Goal: Information Seeking & Learning: Learn about a topic

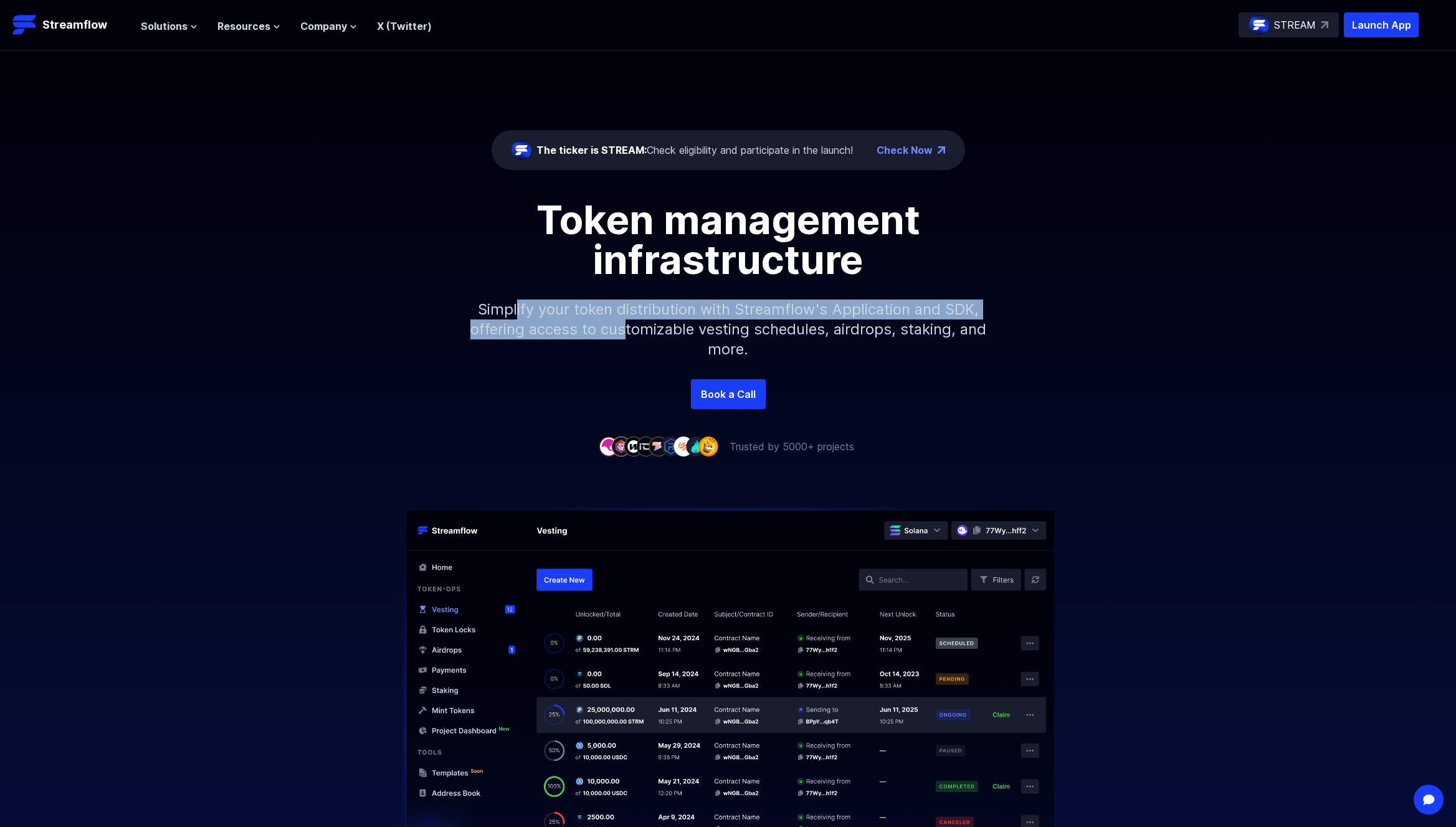
drag, startPoint x: 515, startPoint y: 310, endPoint x: 638, endPoint y: 326, distance: 124.0
click at [638, 326] on p "Simplify your token distribution with Streamflow's Application and SDK, offerin…" at bounding box center [728, 329] width 536 height 100
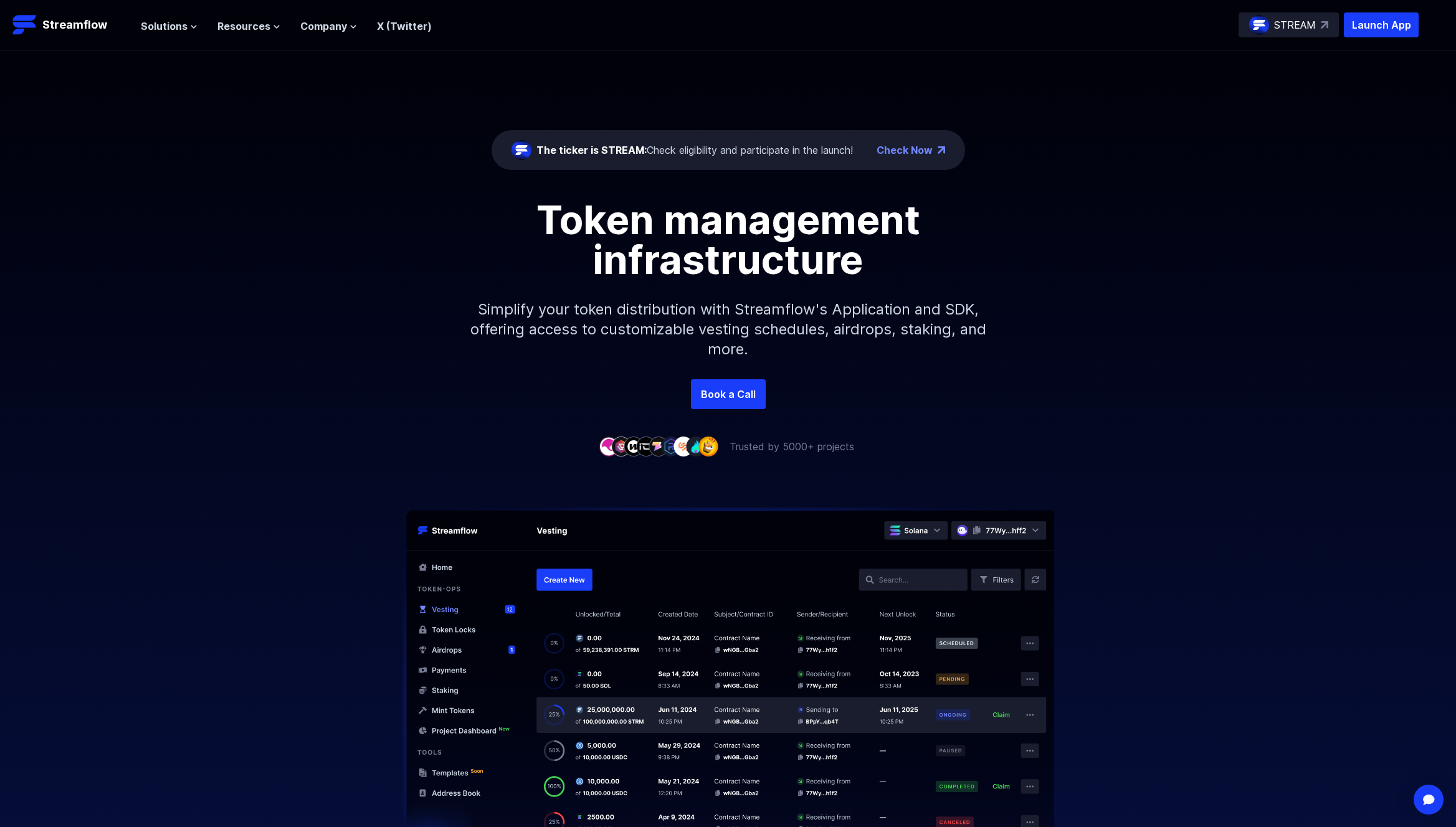
click at [676, 329] on p "Simplify your token distribution with Streamflow's Application and SDK, offerin…" at bounding box center [728, 329] width 536 height 100
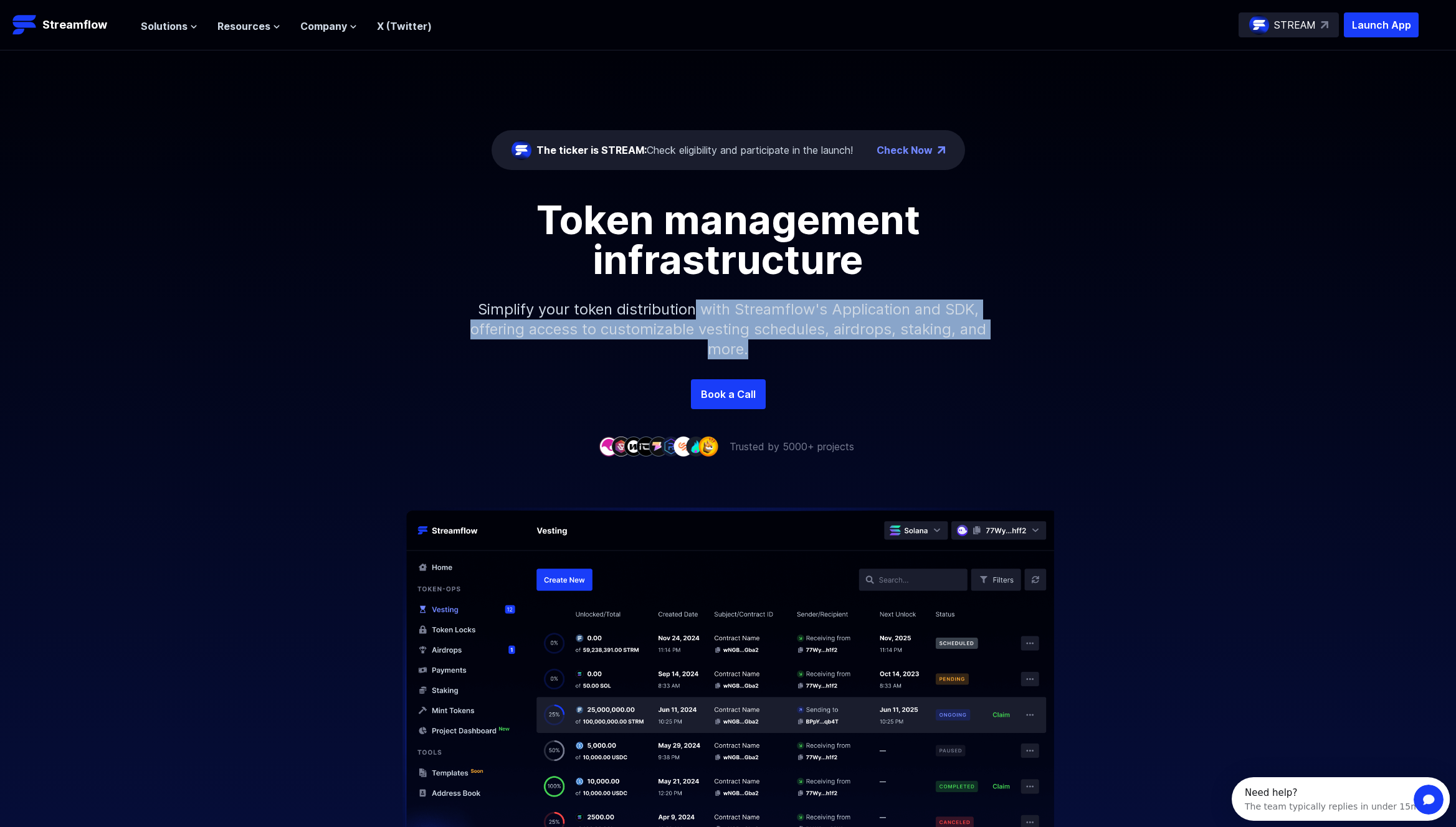
drag, startPoint x: 815, startPoint y: 345, endPoint x: 690, endPoint y: 307, distance: 130.6
click at [691, 307] on p "Simplify your token distribution with Streamflow's Application and SDK, offerin…" at bounding box center [728, 329] width 536 height 100
click at [690, 307] on p "Simplify your token distribution with Streamflow's Application and SDK, offerin…" at bounding box center [728, 329] width 536 height 100
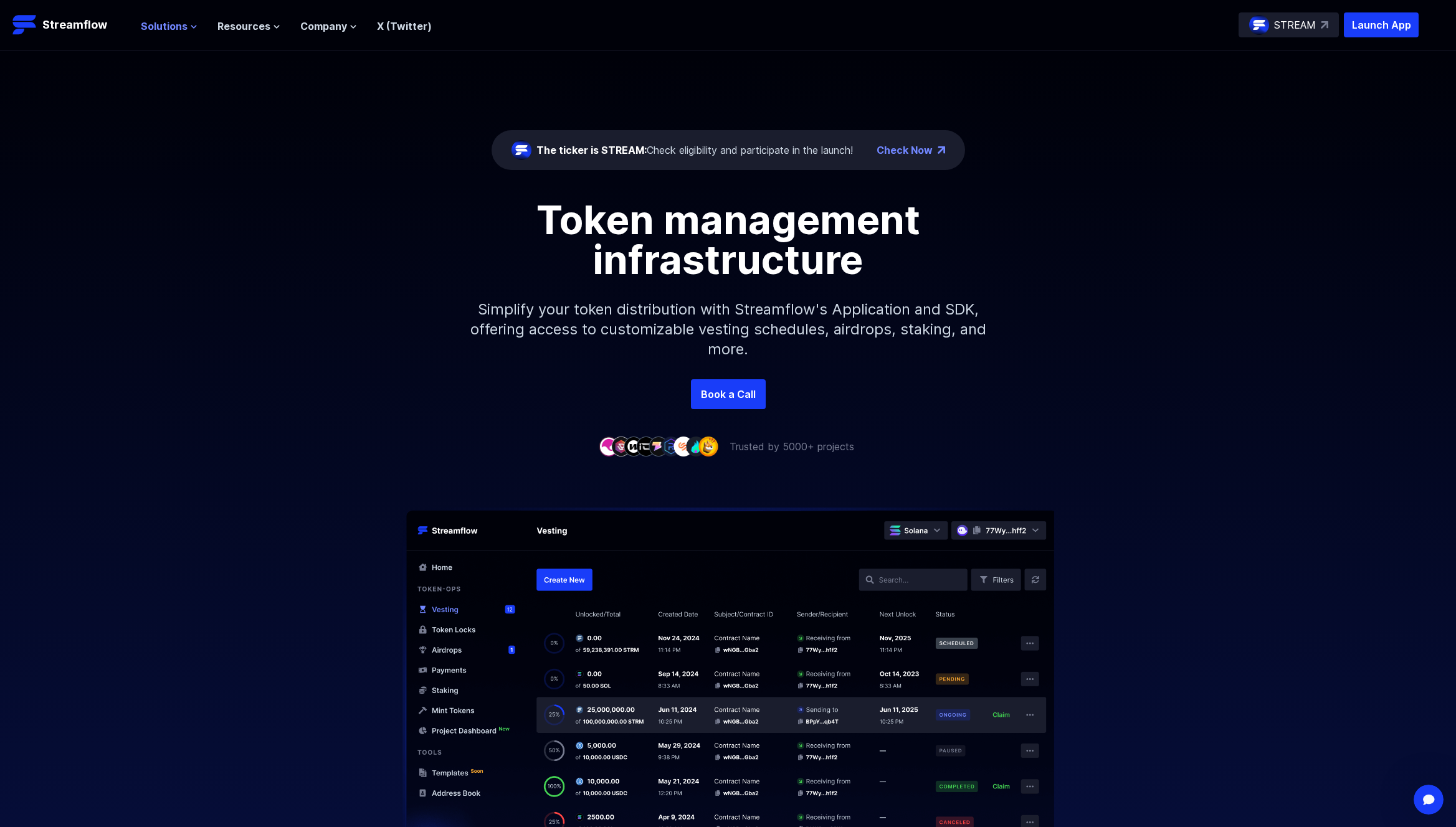
click at [161, 26] on span "Solutions" at bounding box center [164, 26] width 47 height 15
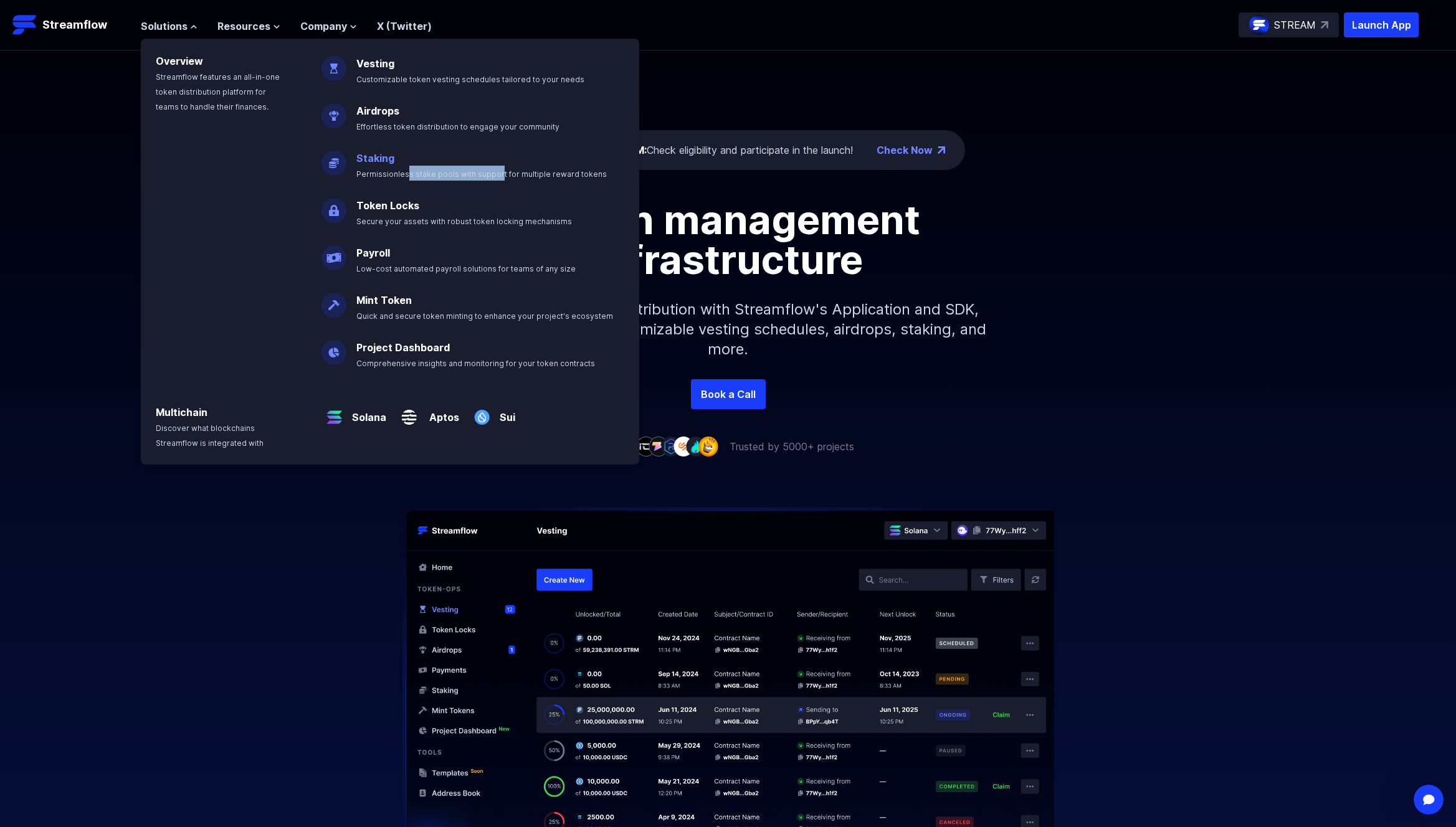
drag, startPoint x: 398, startPoint y: 177, endPoint x: 489, endPoint y: 177, distance: 91.0
click at [489, 177] on span "Permissionless stake pools with support for multiple reward tokens" at bounding box center [481, 174] width 251 height 10
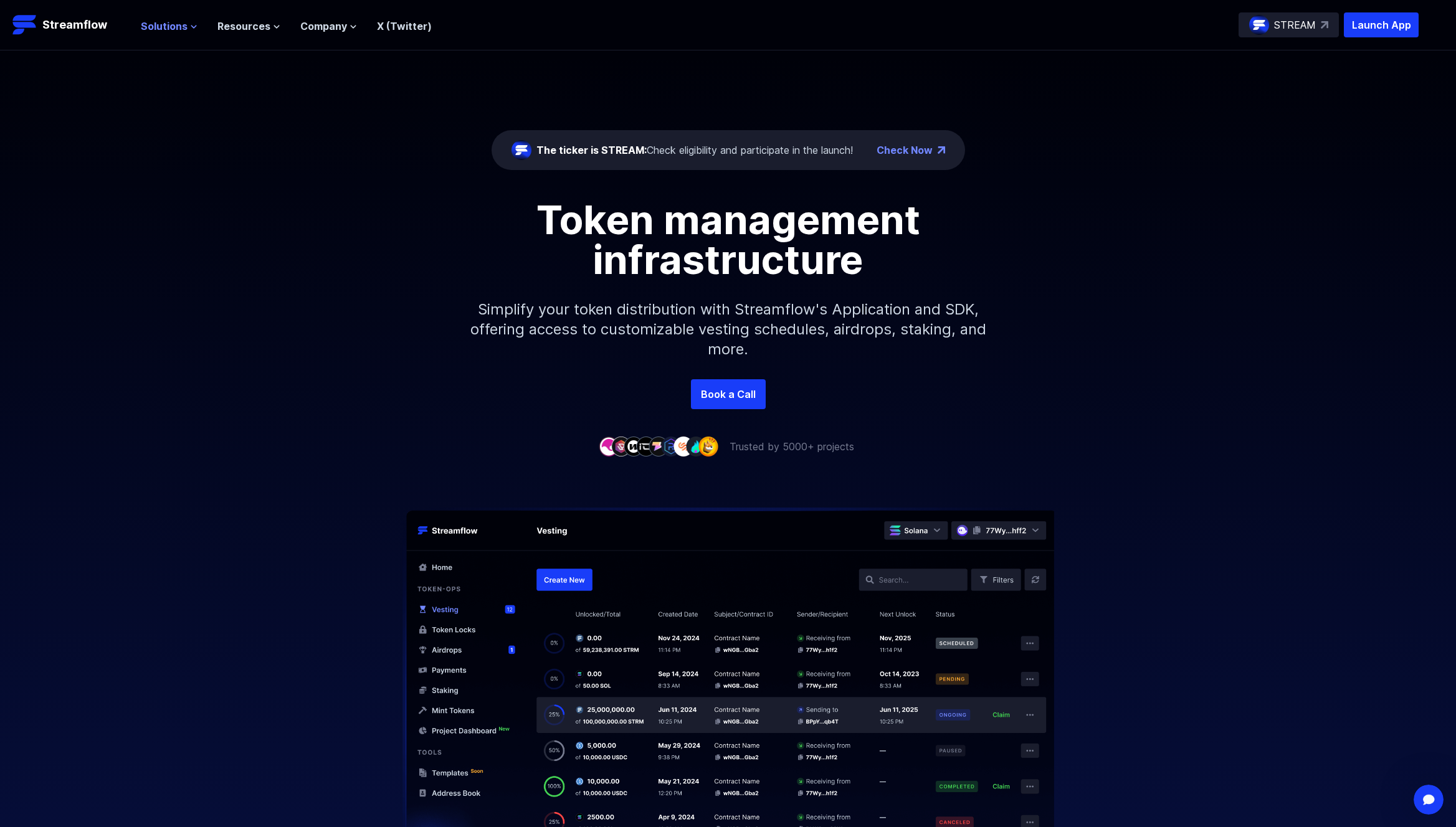
click at [172, 29] on span "Solutions" at bounding box center [164, 26] width 47 height 15
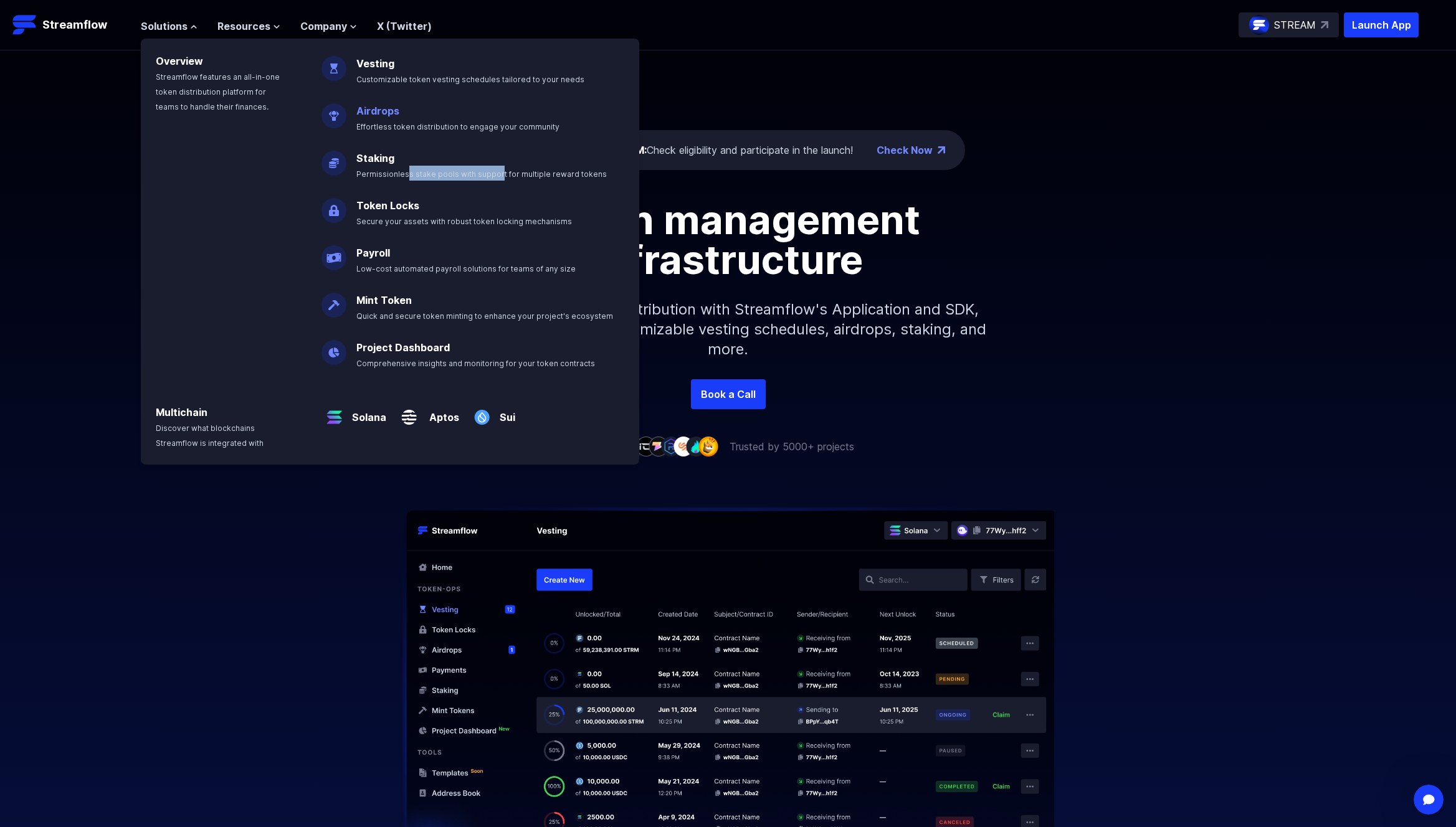
click at [374, 114] on link "Airdrops" at bounding box center [378, 111] width 43 height 12
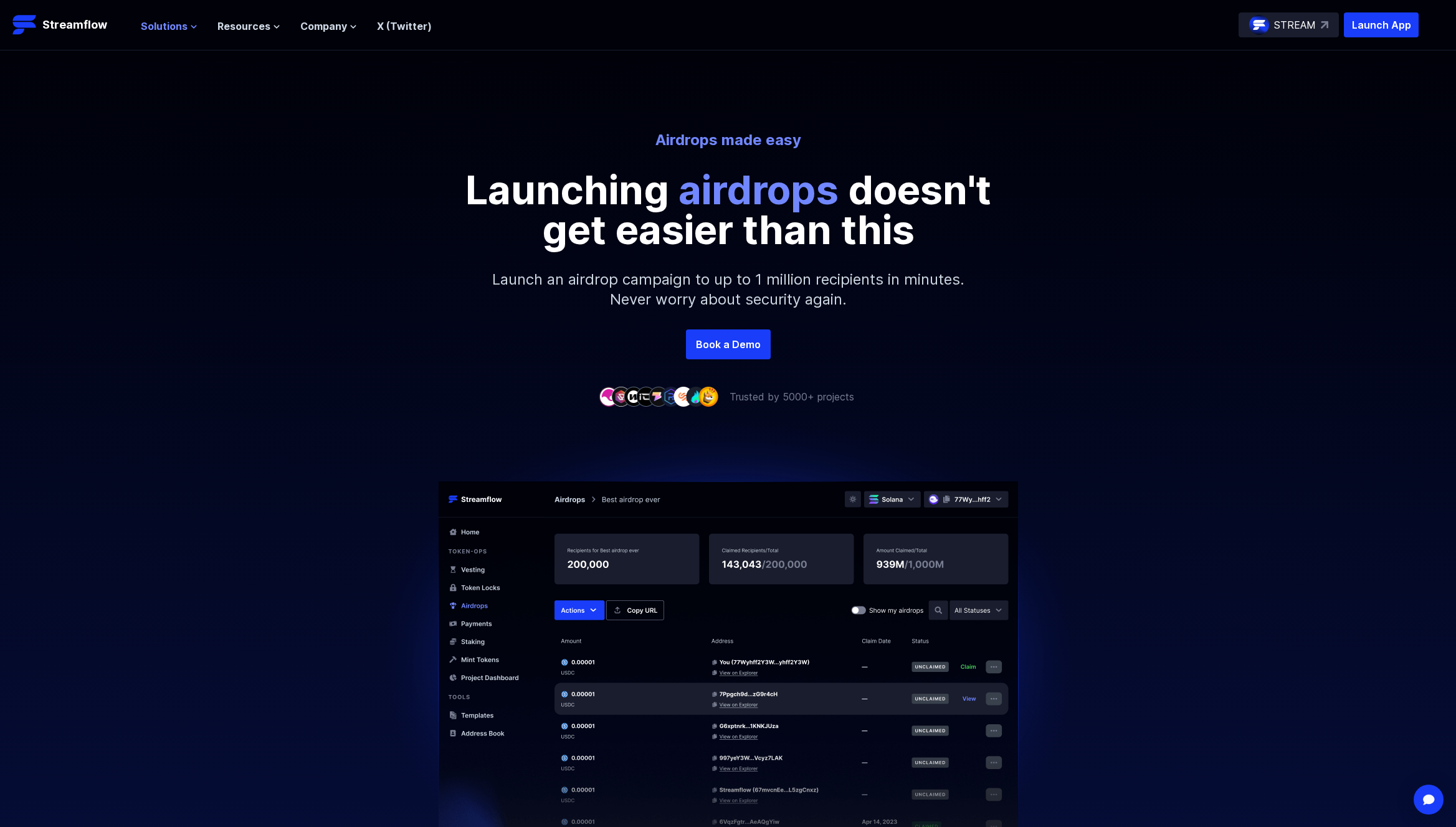
click at [168, 24] on span "Solutions" at bounding box center [164, 26] width 47 height 15
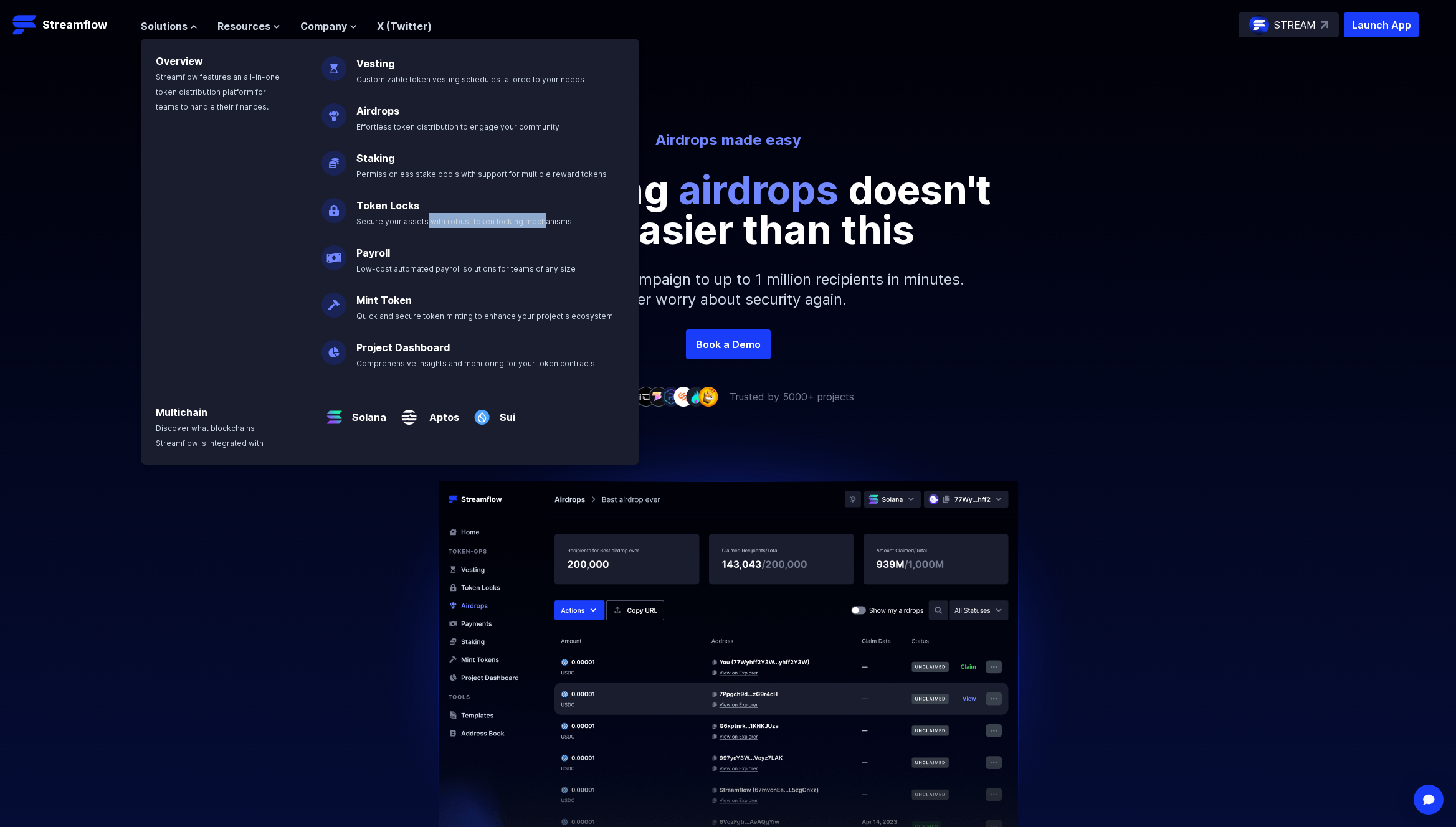
drag, startPoint x: 419, startPoint y: 222, endPoint x: 532, endPoint y: 221, distance: 113.0
click at [532, 221] on span "Secure your assets with robust token locking mechanisms" at bounding box center [464, 221] width 215 height 10
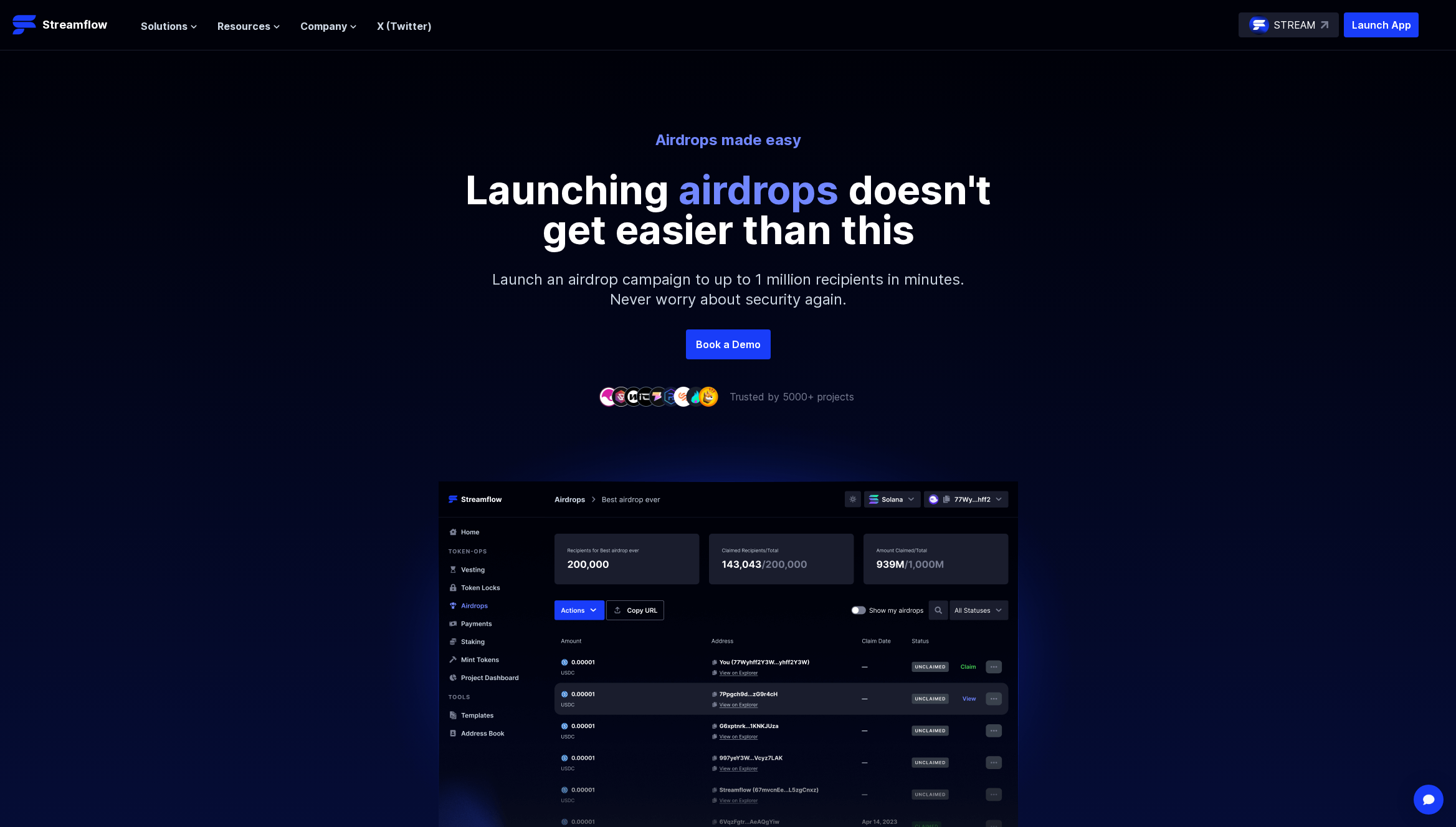
click at [532, 221] on p "Launching airdrops doesn't get easier than this" at bounding box center [729, 209] width 561 height 79
click at [179, 24] on span "Solutions" at bounding box center [164, 26] width 47 height 15
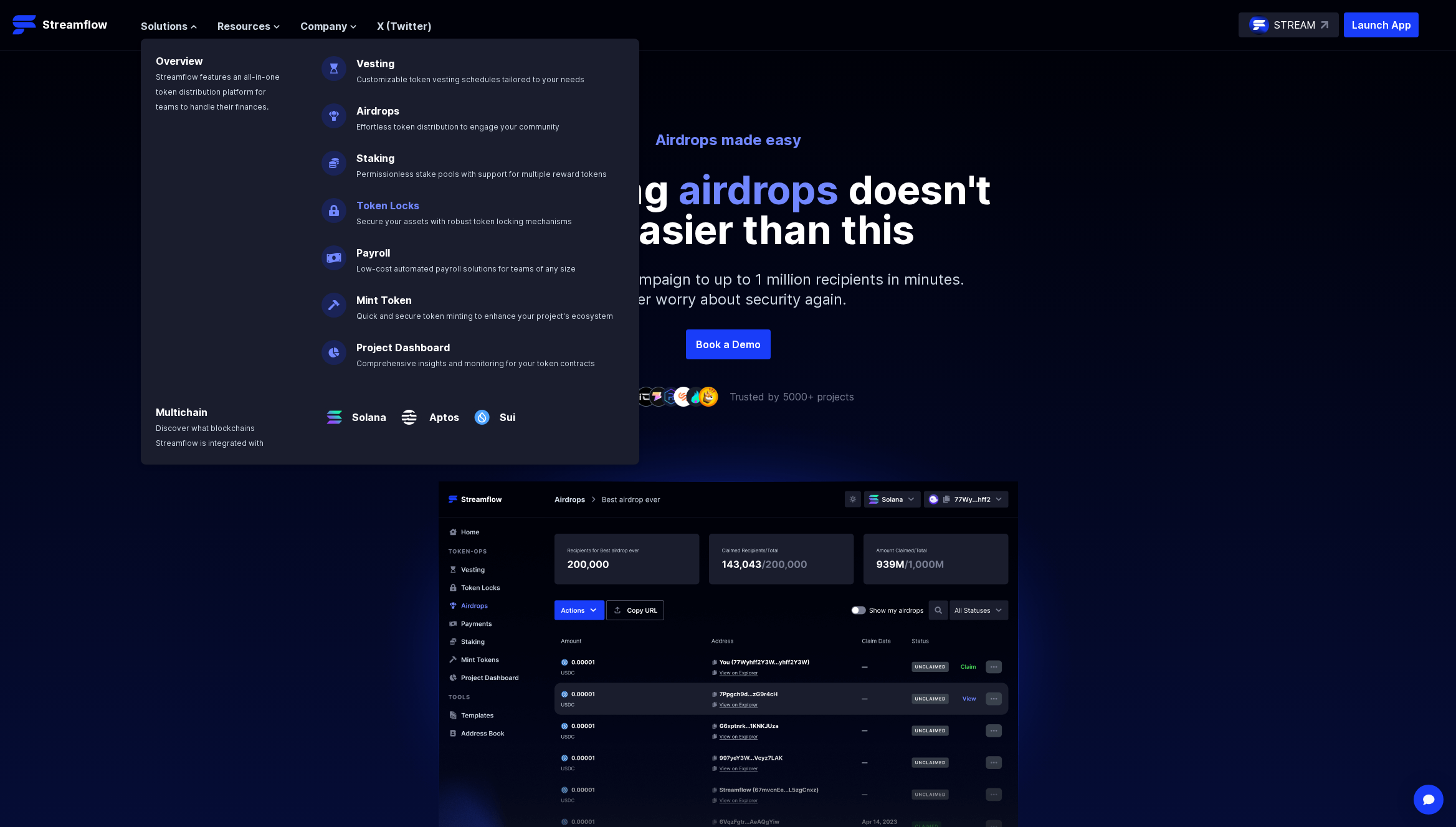
click at [397, 204] on link "Token Locks" at bounding box center [388, 206] width 63 height 12
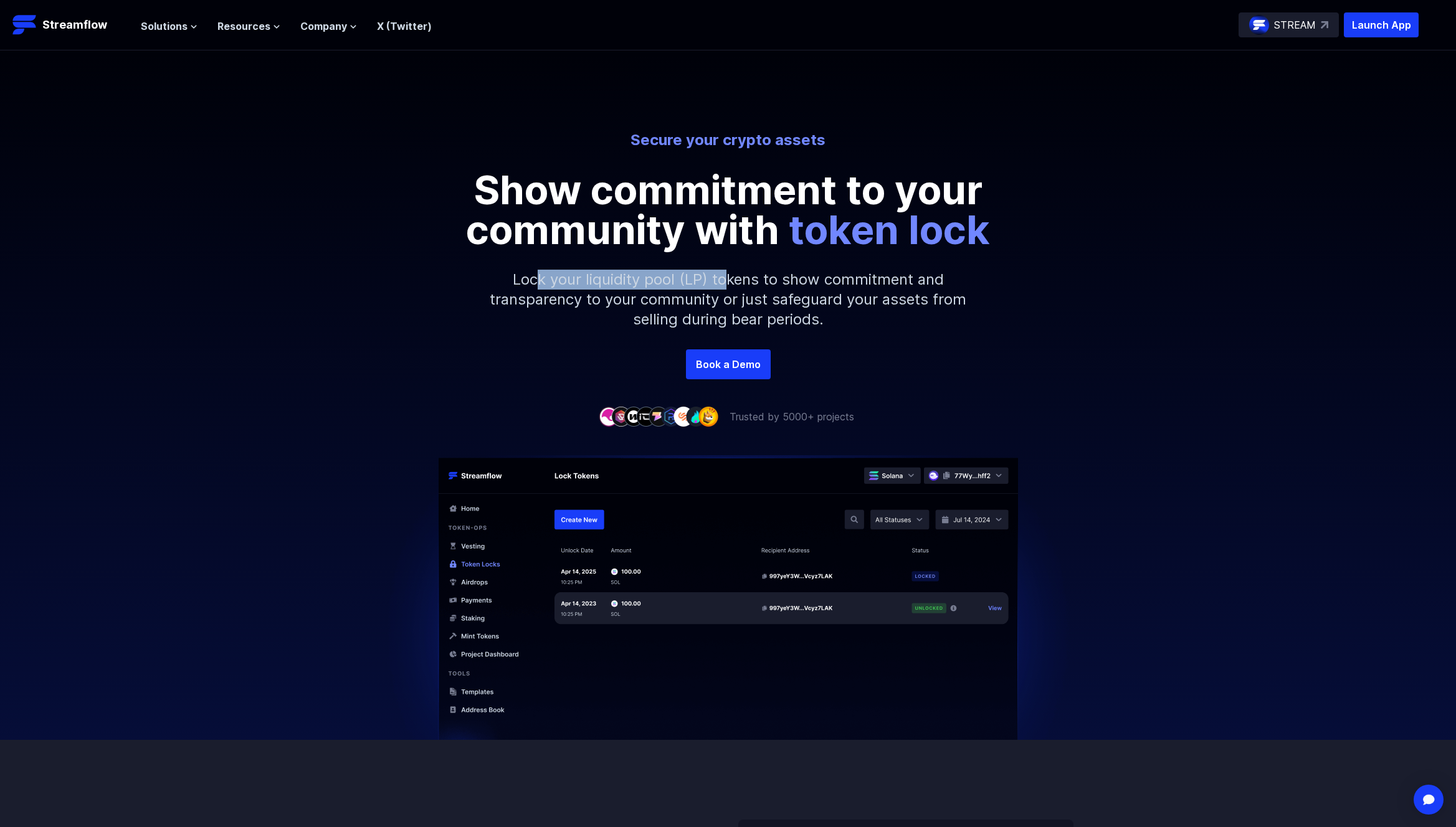
drag, startPoint x: 535, startPoint y: 275, endPoint x: 726, endPoint y: 280, distance: 191.1
click at [726, 280] on p "Lock your liquidity pool (LP) tokens to show commitment and transparency to you…" at bounding box center [728, 299] width 536 height 100
click at [728, 279] on p "Lock your liquidity pool (LP) tokens to show commitment and transparency to you…" at bounding box center [728, 299] width 536 height 100
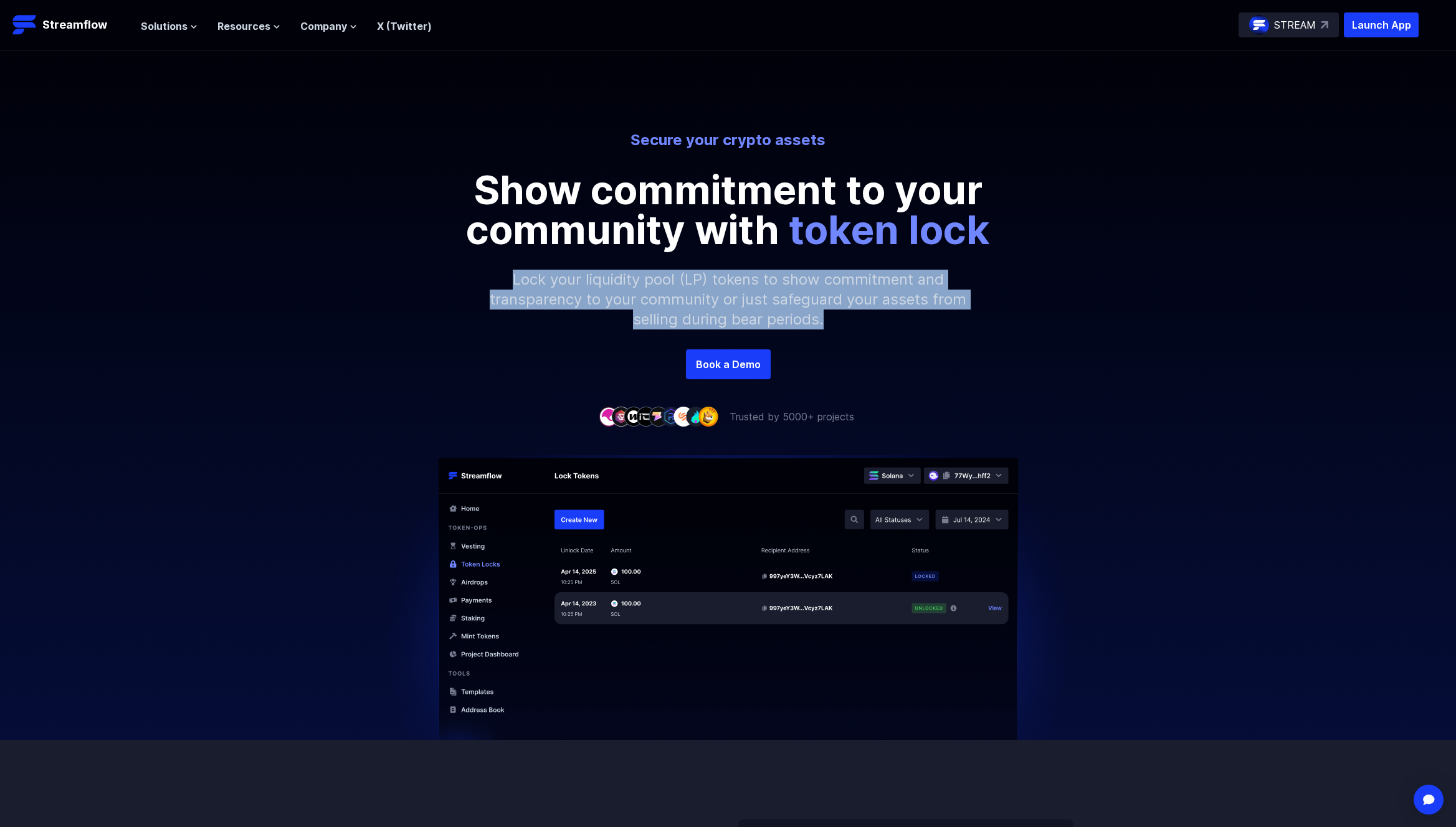
drag, startPoint x: 714, startPoint y: 269, endPoint x: 870, endPoint y: 311, distance: 161.6
click at [870, 311] on p "Lock your liquidity pool (LP) tokens to show commitment and transparency to you…" at bounding box center [728, 299] width 536 height 100
drag, startPoint x: 880, startPoint y: 317, endPoint x: 477, endPoint y: 280, distance: 404.7
click at [477, 280] on p "Lock your liquidity pool (LP) tokens to show commitment and transparency to you…" at bounding box center [728, 299] width 536 height 100
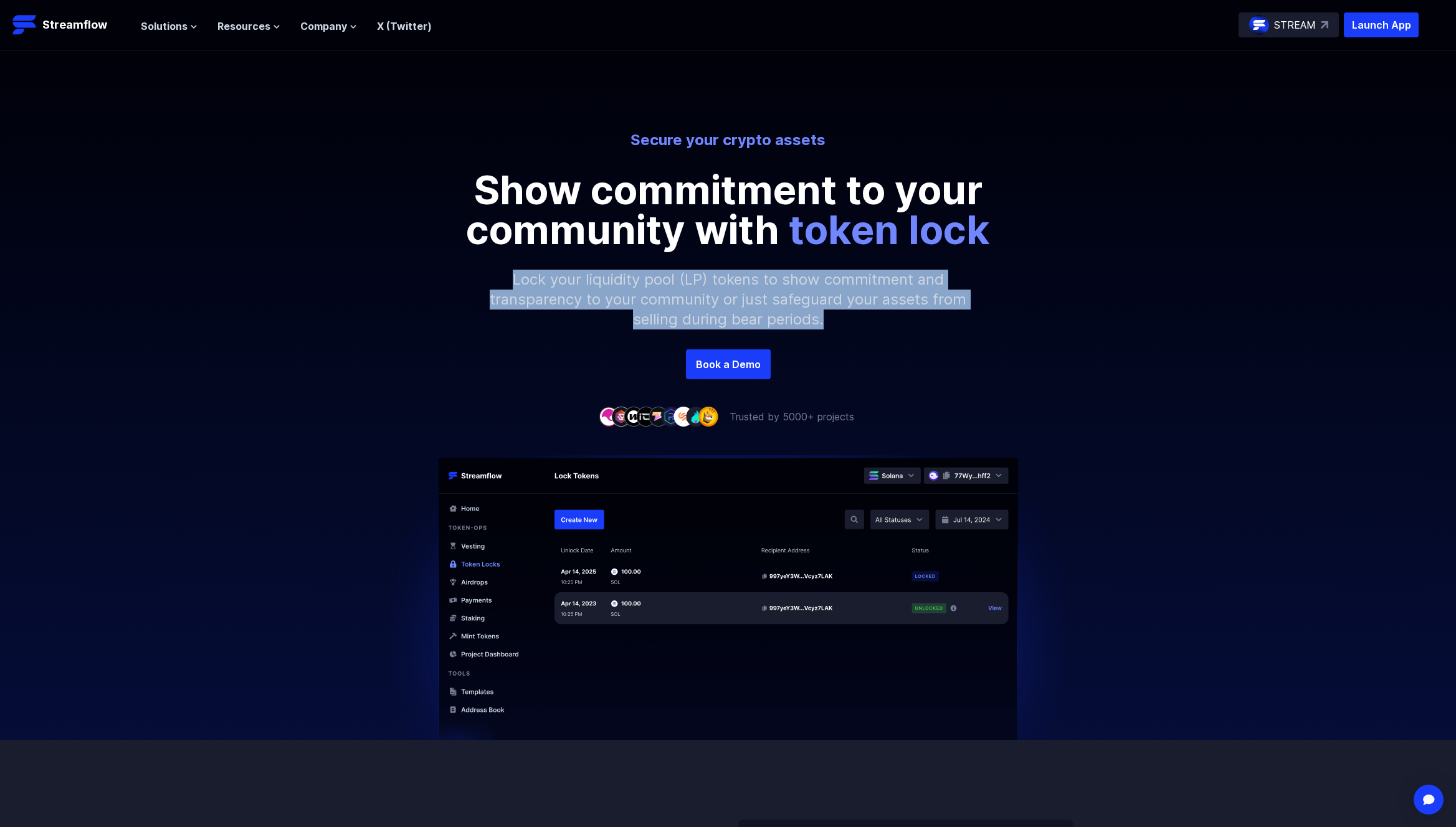
click at [483, 279] on p "Lock your liquidity pool (LP) tokens to show commitment and transparency to you…" at bounding box center [728, 299] width 536 height 100
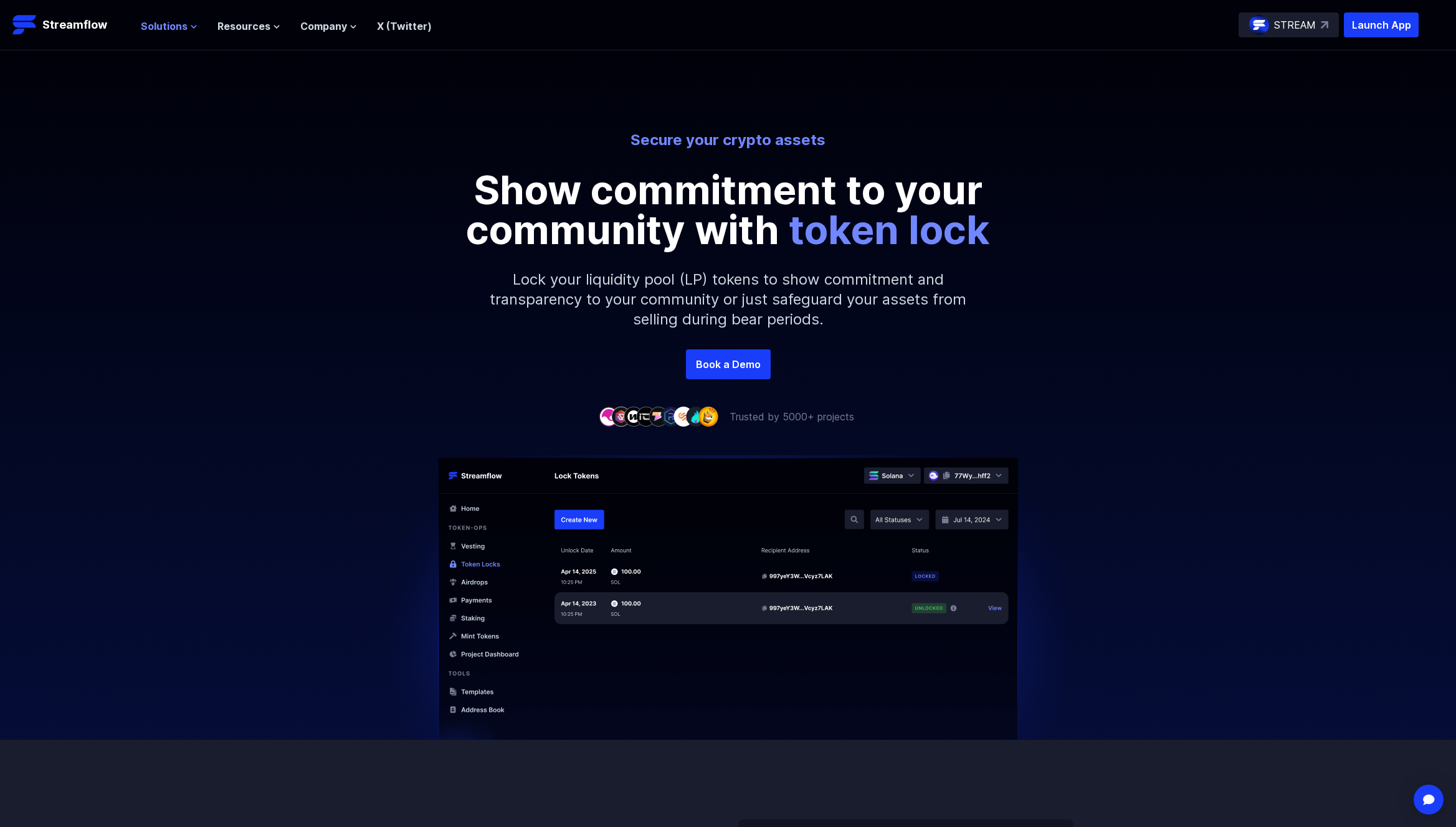
click at [174, 19] on span "Solutions" at bounding box center [164, 26] width 47 height 15
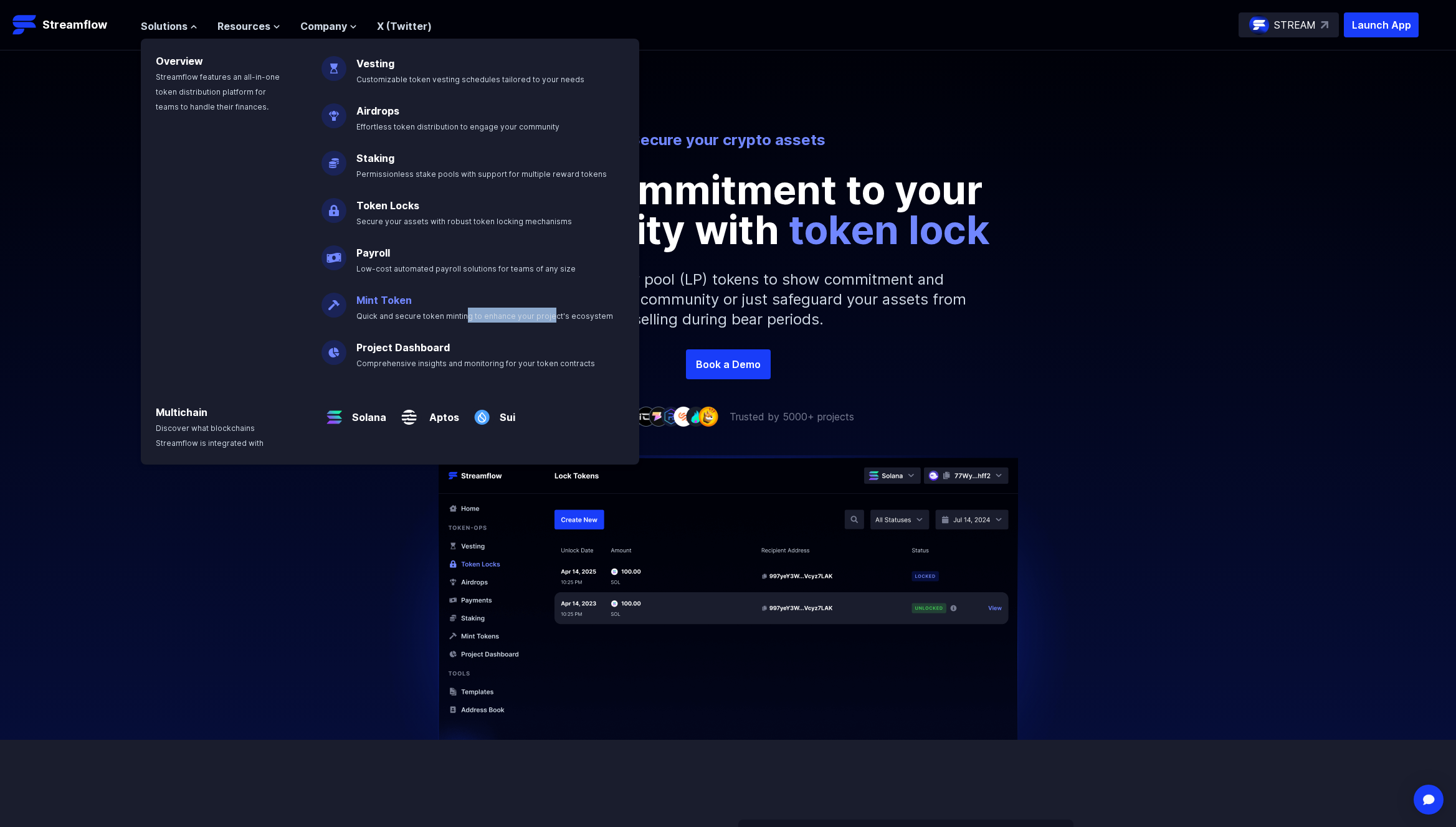
drag, startPoint x: 458, startPoint y: 317, endPoint x: 542, endPoint y: 316, distance: 84.0
click at [542, 316] on span "Quick and secure token minting to enhance your project's ecosystem" at bounding box center [485, 316] width 257 height 10
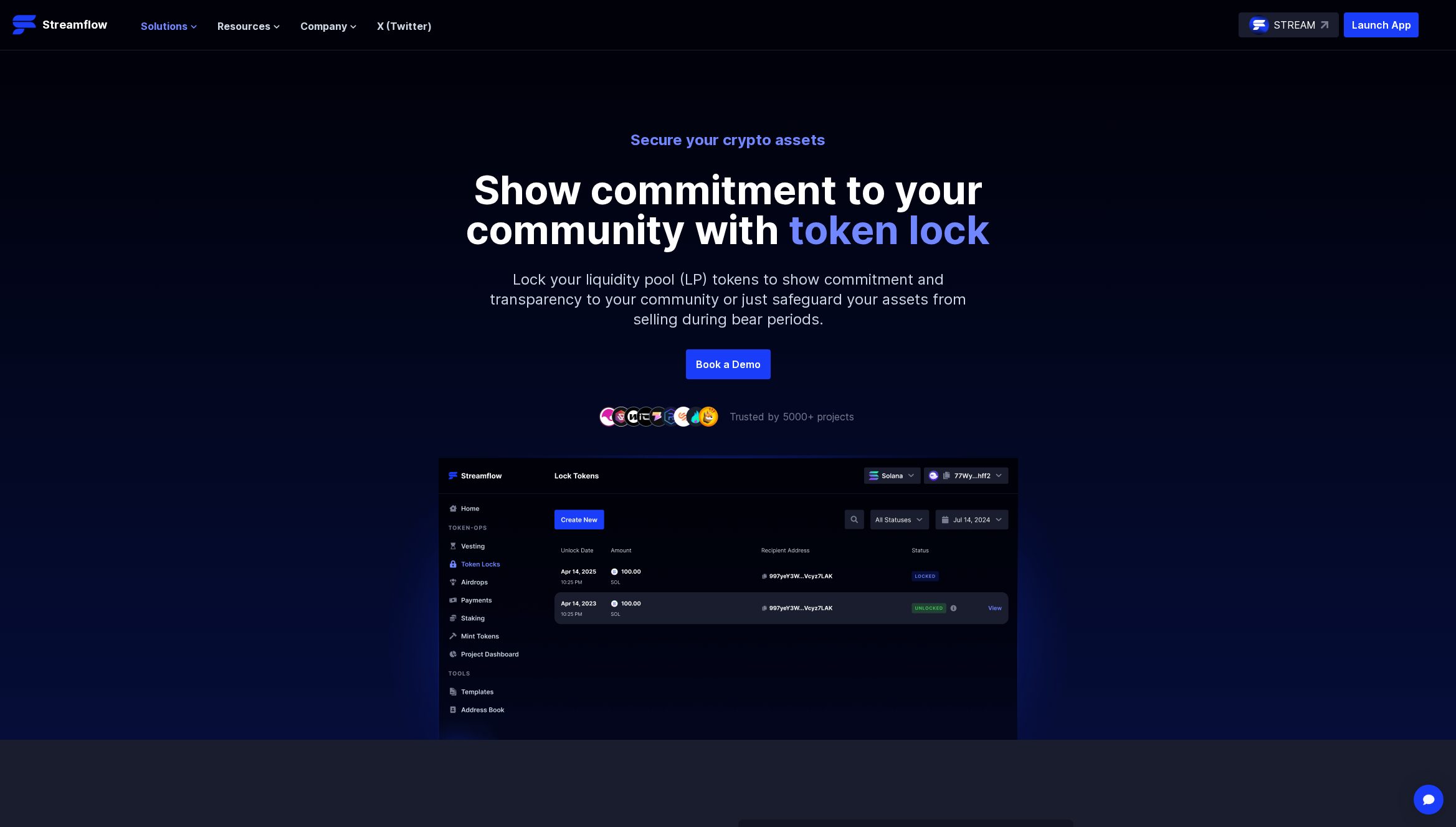
click at [170, 29] on span "Solutions" at bounding box center [164, 26] width 47 height 15
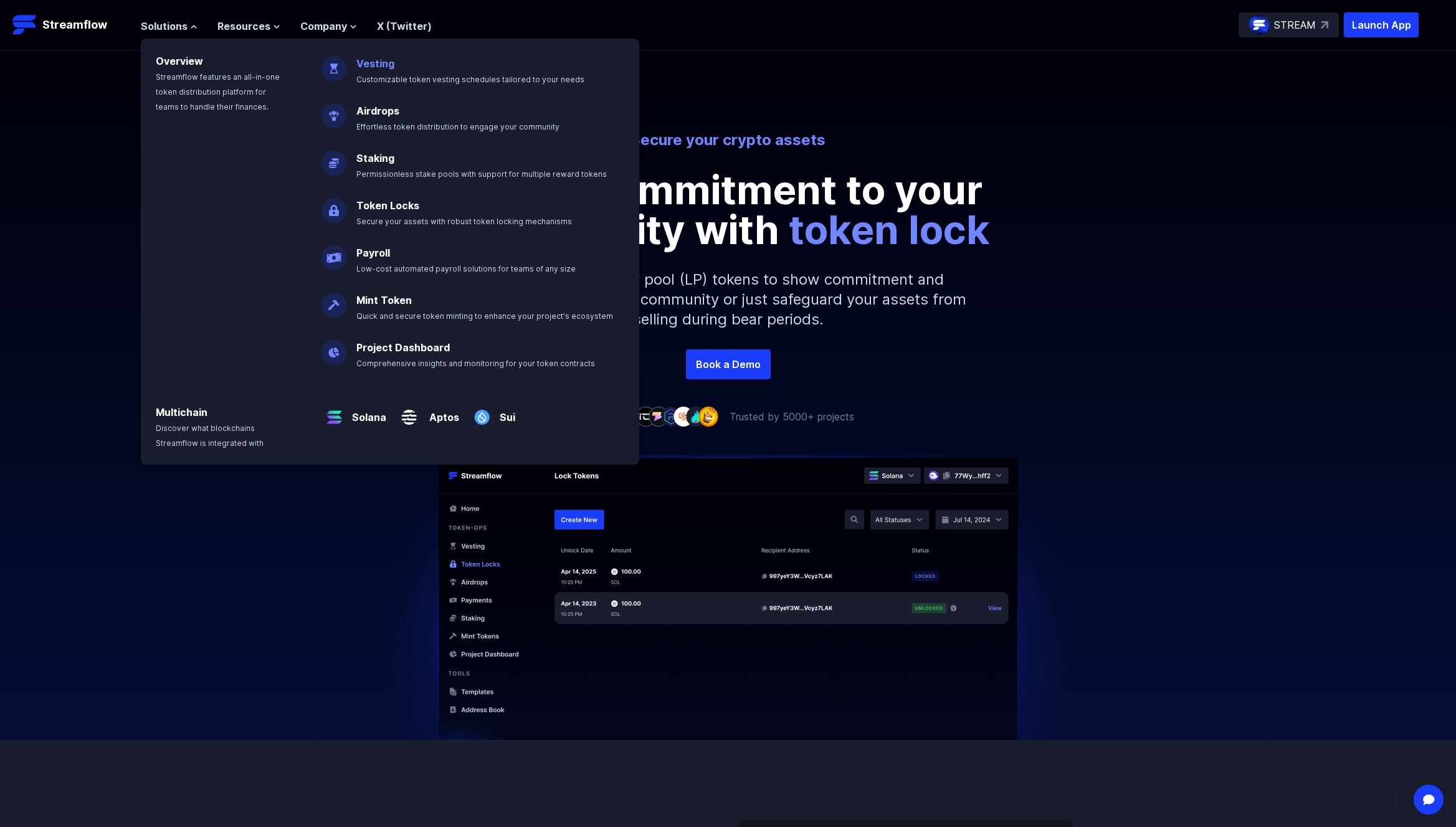
click at [384, 78] on span "Customizable token vesting schedules tailored to your needs" at bounding box center [471, 79] width 228 height 10
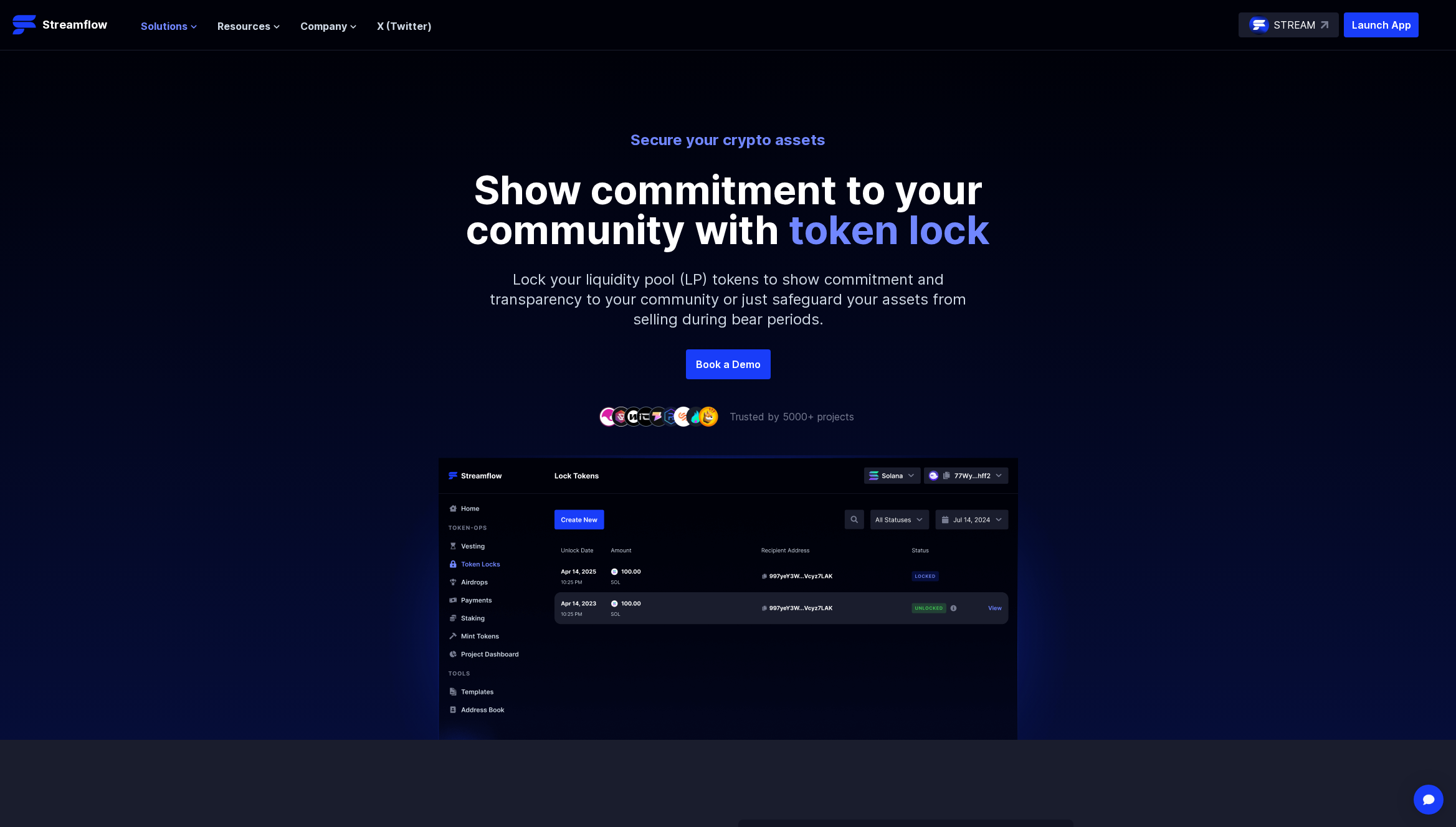
click at [186, 30] on button "Solutions" at bounding box center [168, 26] width 56 height 15
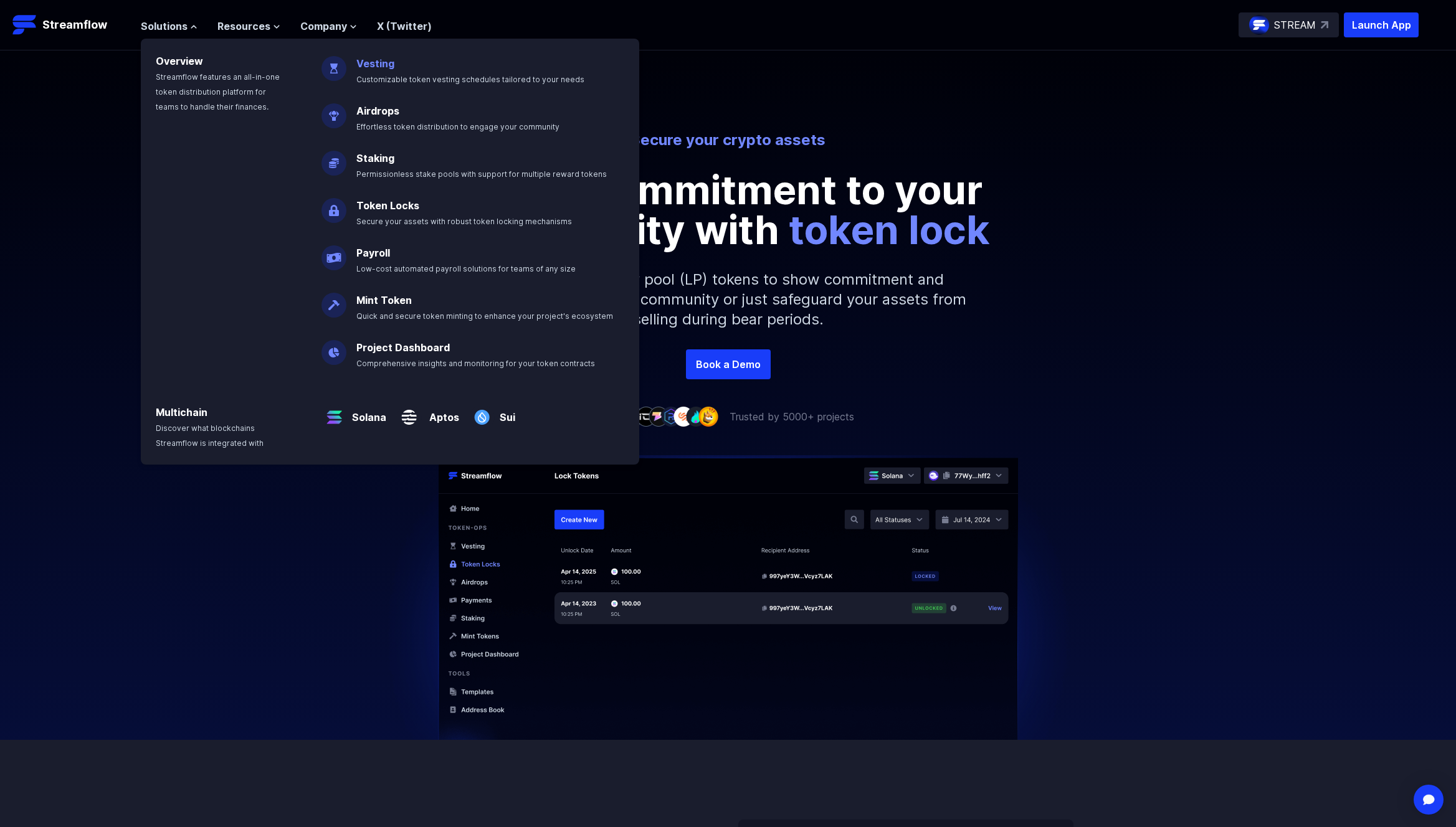
click at [365, 60] on link "Vesting" at bounding box center [376, 63] width 38 height 12
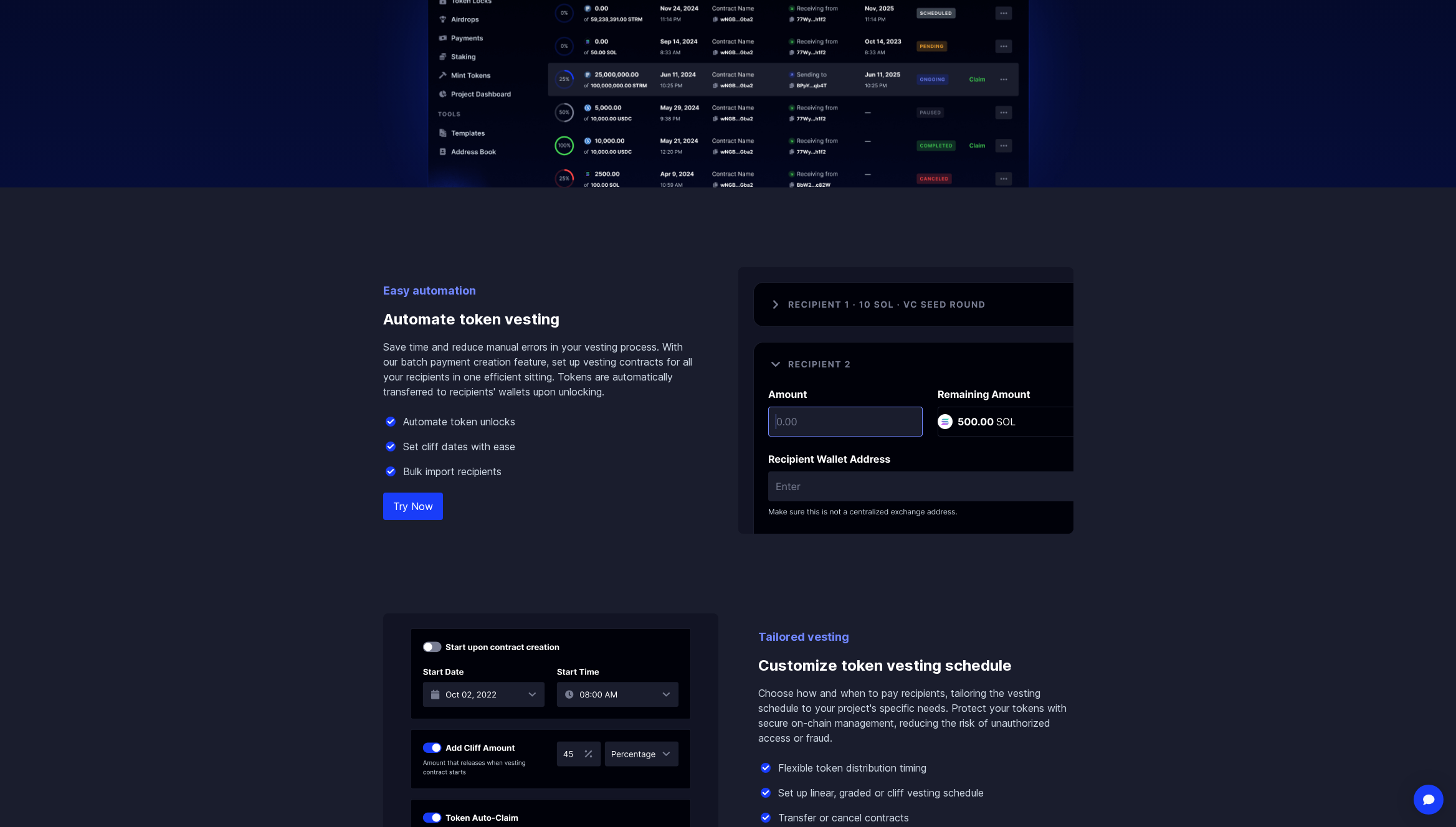
scroll to position [600, 0]
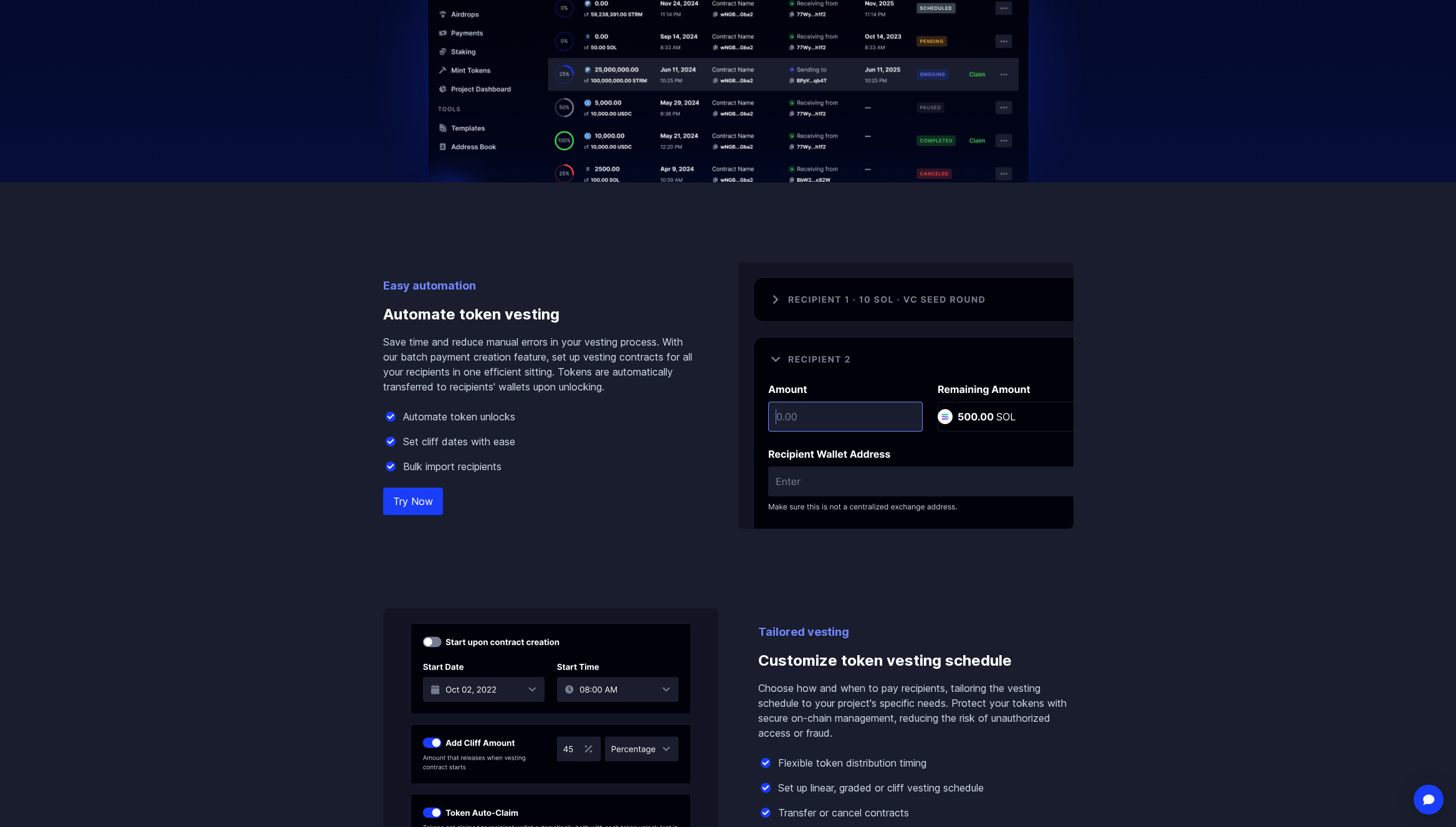
click at [778, 301] on img at bounding box center [906, 395] width 335 height 267
click at [769, 299] on img at bounding box center [906, 395] width 335 height 267
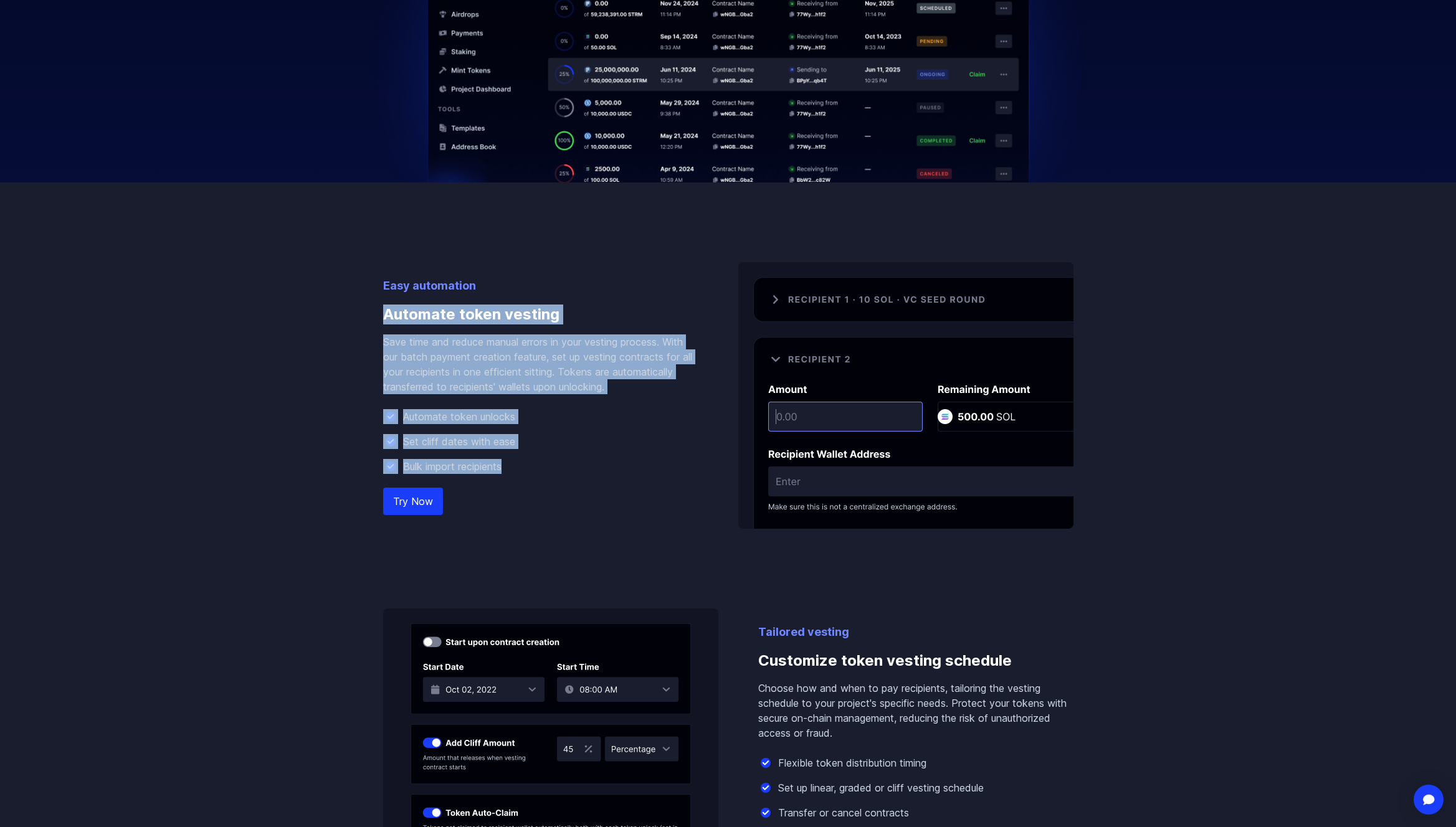
drag, startPoint x: 381, startPoint y: 318, endPoint x: 579, endPoint y: 464, distance: 246.0
click at [579, 464] on div "Easy automation Automate token vesting Save time and reduce manual errors in yo…" at bounding box center [729, 529] width 710 height 693
click at [579, 464] on div "Bulk import recipients" at bounding box center [541, 466] width 315 height 15
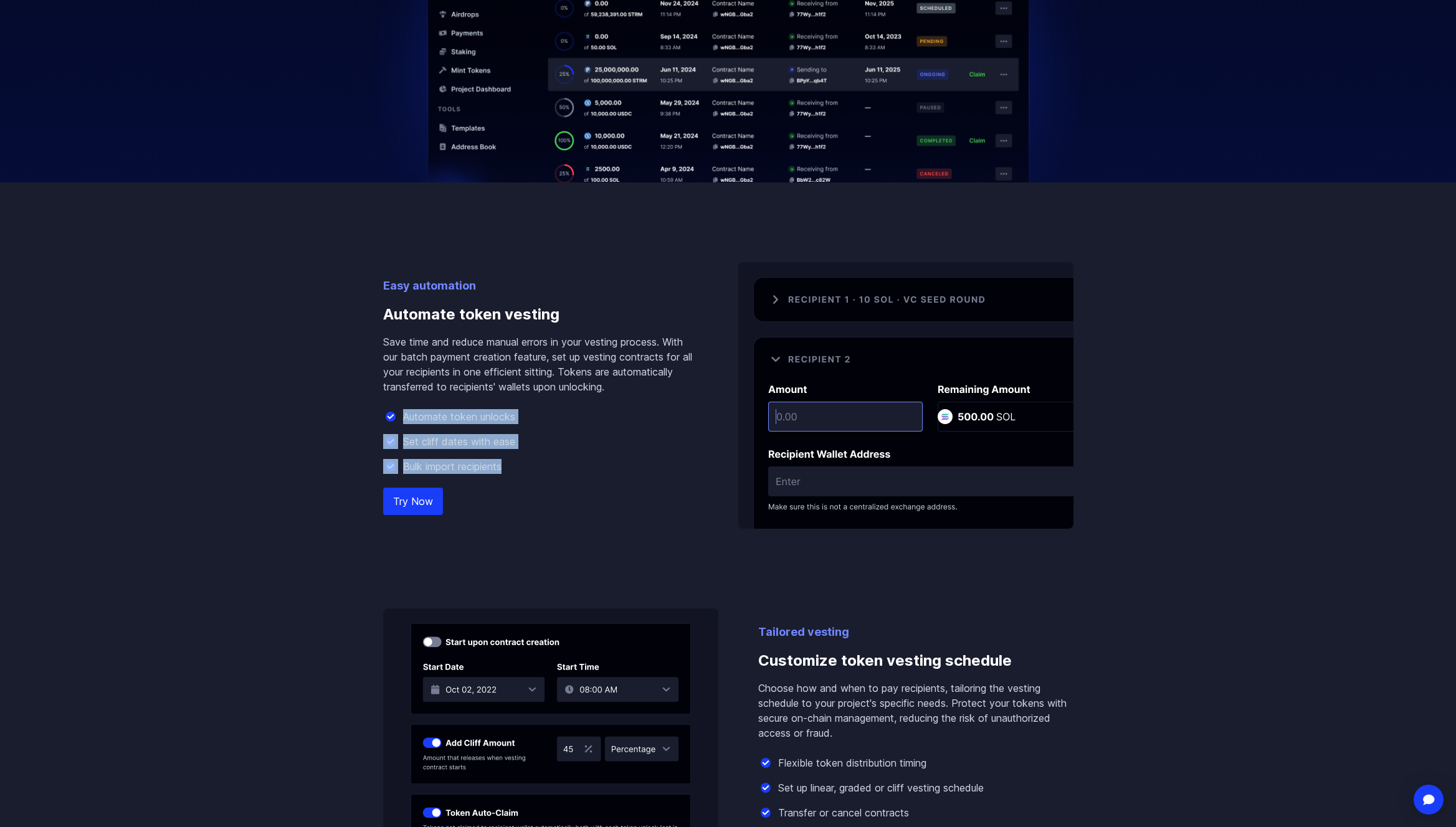
drag, startPoint x: 547, startPoint y: 449, endPoint x: 447, endPoint y: 399, distance: 111.8
click at [448, 399] on div "Easy automation Automate token vesting Save time and reduce manual errors in yo…" at bounding box center [541, 403] width 315 height 252
click at [446, 398] on div "Easy automation Automate token vesting Save time and reduce manual errors in yo…" at bounding box center [541, 403] width 315 height 252
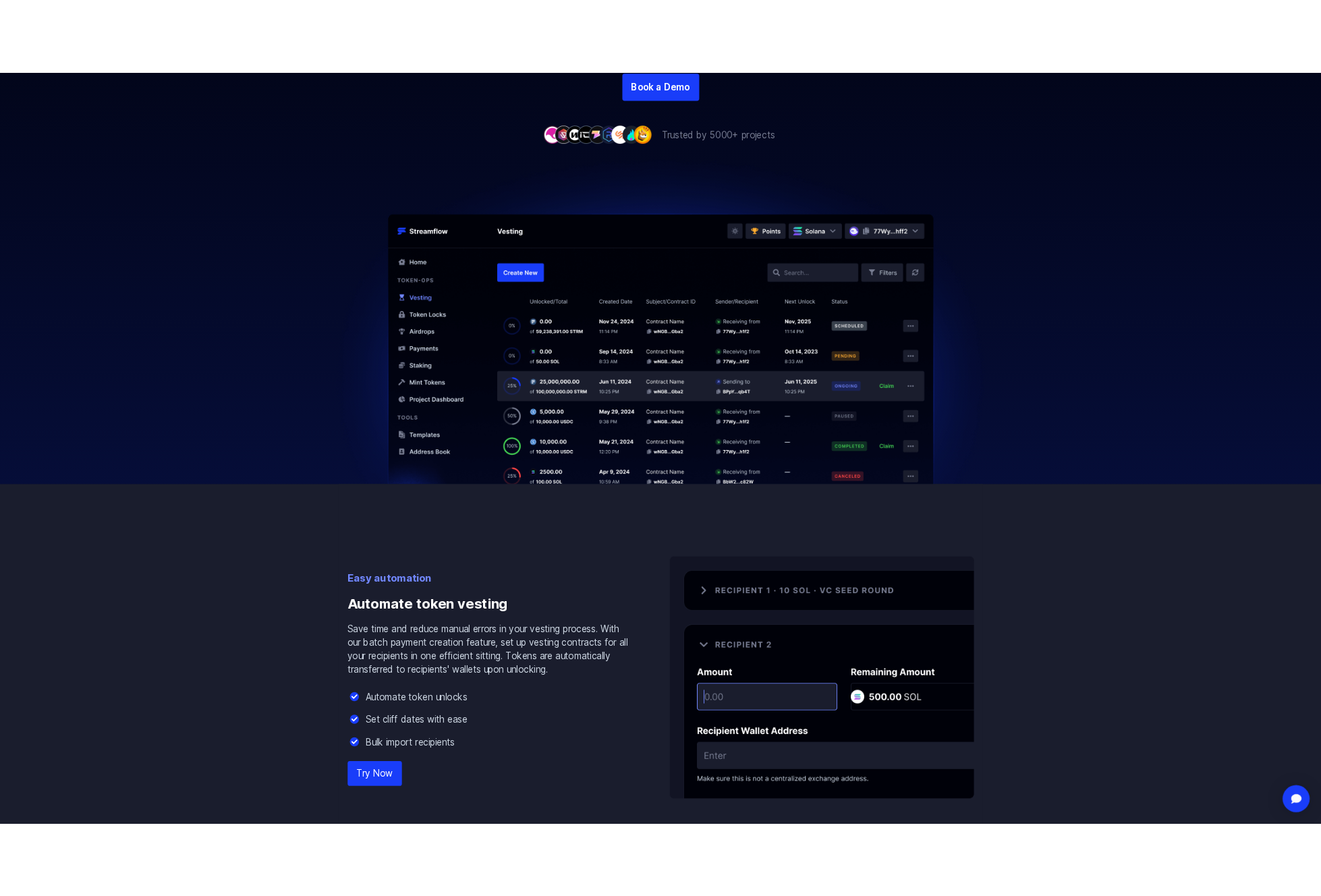
scroll to position [0, 0]
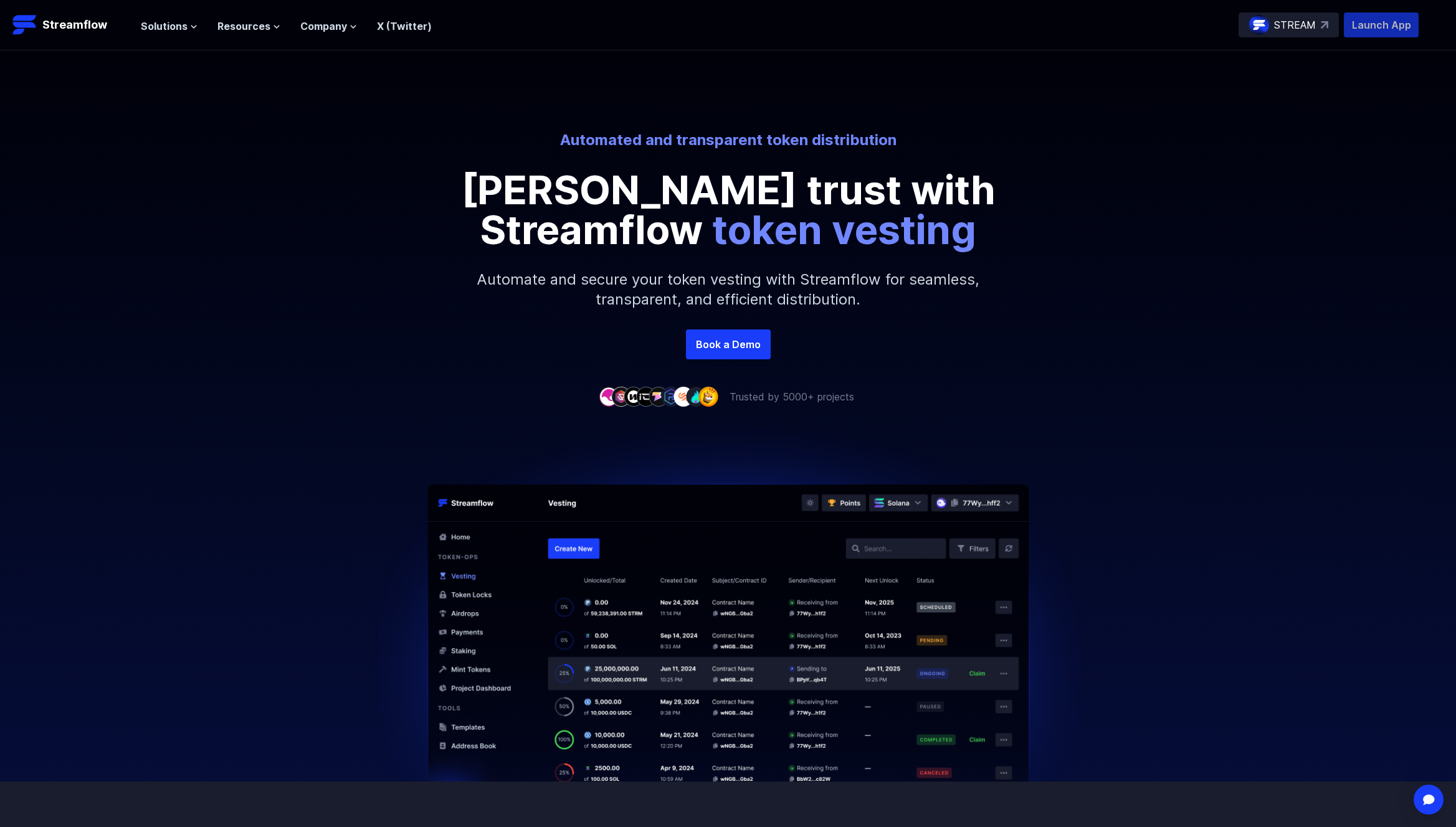
click at [1378, 21] on p "Launch App" at bounding box center [1381, 24] width 75 height 25
